Goal: Task Accomplishment & Management: Use online tool/utility

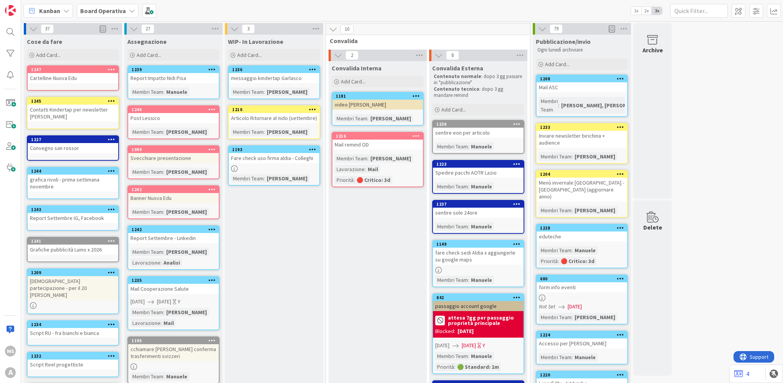
click at [234, 166] on icon at bounding box center [234, 168] width 7 height 7
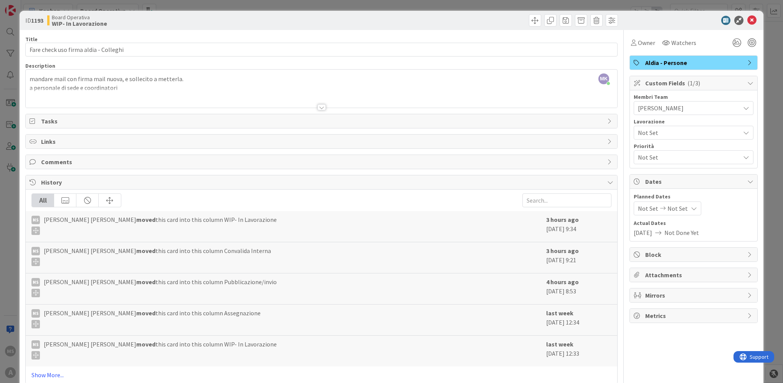
click at [566, 247] on b "3 hours ago" at bounding box center [563, 251] width 33 height 8
click at [748, 19] on icon at bounding box center [752, 20] width 9 height 9
